Goal: Submit feedback/report problem: Submit feedback/report problem

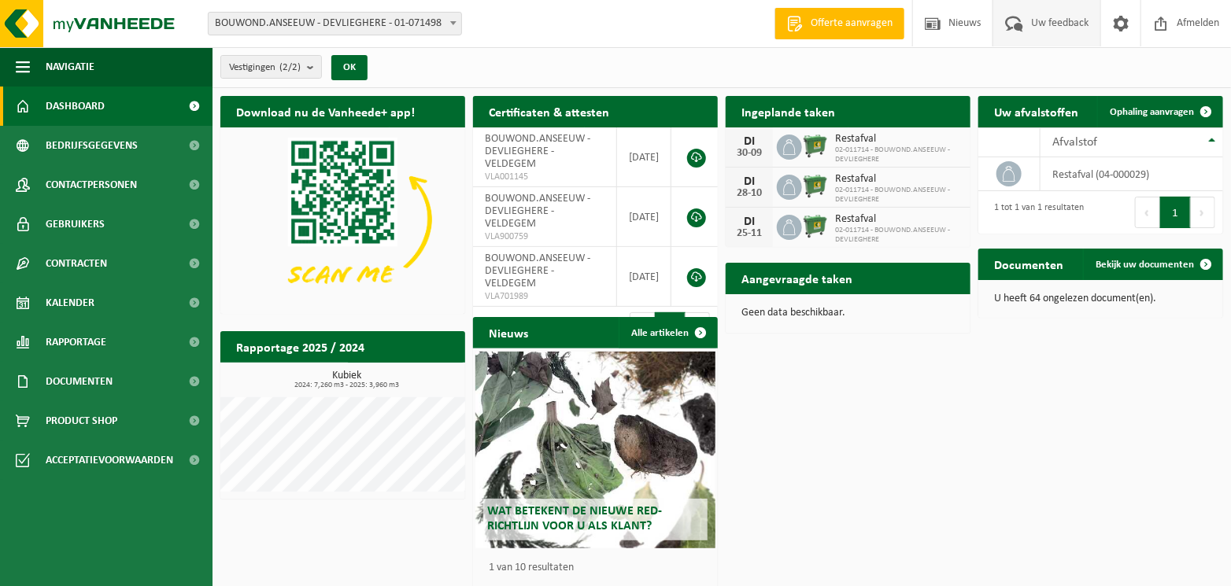
click at [1044, 29] on span "Uw feedback" at bounding box center [1059, 23] width 65 height 46
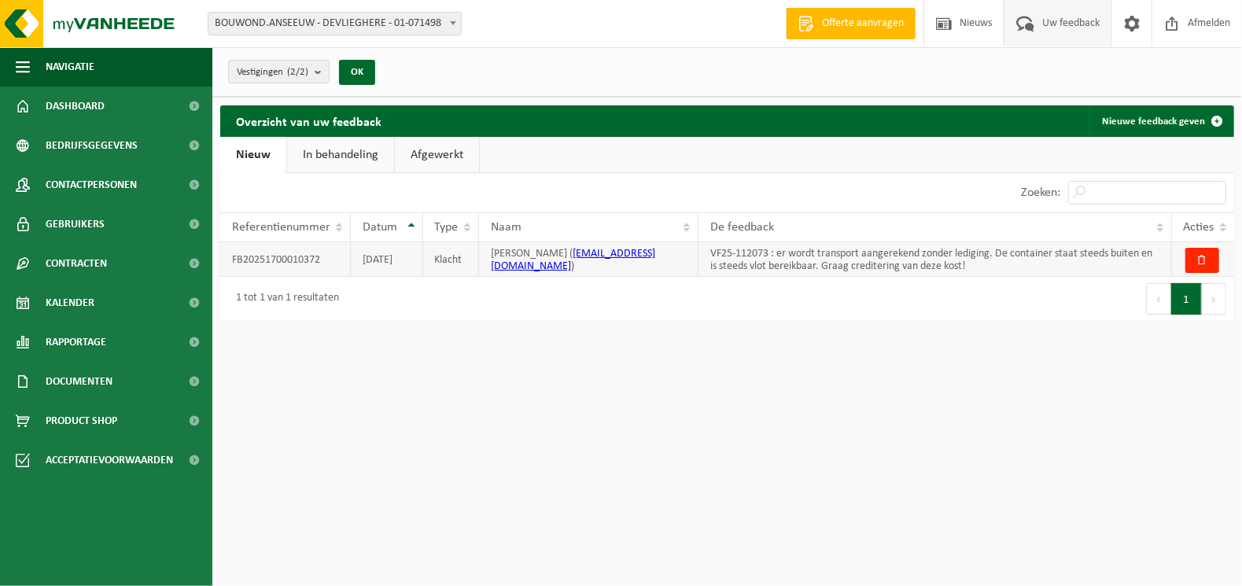
click at [1063, 260] on td "VF25-112073 : er wordt transport aangerekend zonder lediging. De container staa…" at bounding box center [936, 259] width 474 height 35
click at [1198, 267] on button "button" at bounding box center [1203, 260] width 34 height 25
click at [1225, 225] on th "Acties" at bounding box center [1203, 227] width 62 height 30
click at [378, 157] on link "In behandeling" at bounding box center [340, 155] width 107 height 36
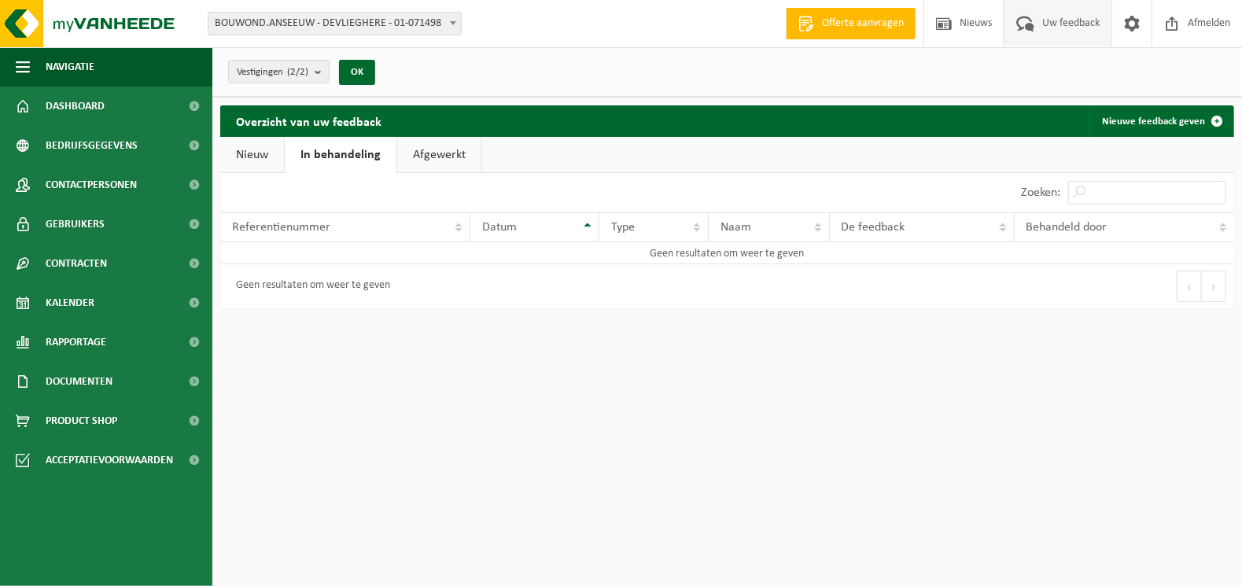
click at [465, 151] on link "Afgewerkt" at bounding box center [439, 155] width 84 height 36
